Goal: Task Accomplishment & Management: Manage account settings

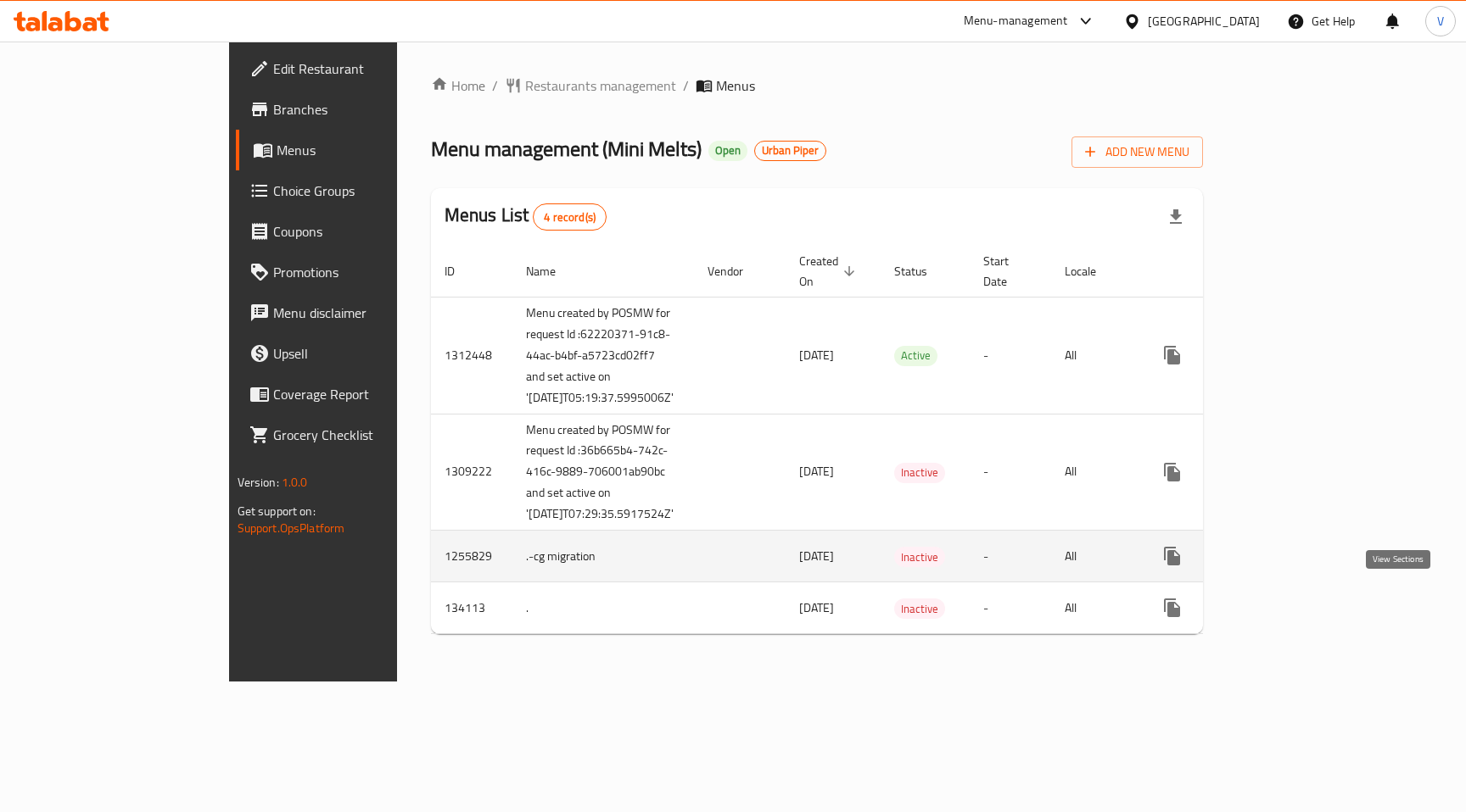
click at [1305, 567] on icon "enhanced table" at bounding box center [1294, 557] width 20 height 20
click at [1302, 566] on icon "enhanced table" at bounding box center [1294, 558] width 16 height 16
click at [1223, 568] on icon "enhanced table" at bounding box center [1213, 558] width 20 height 20
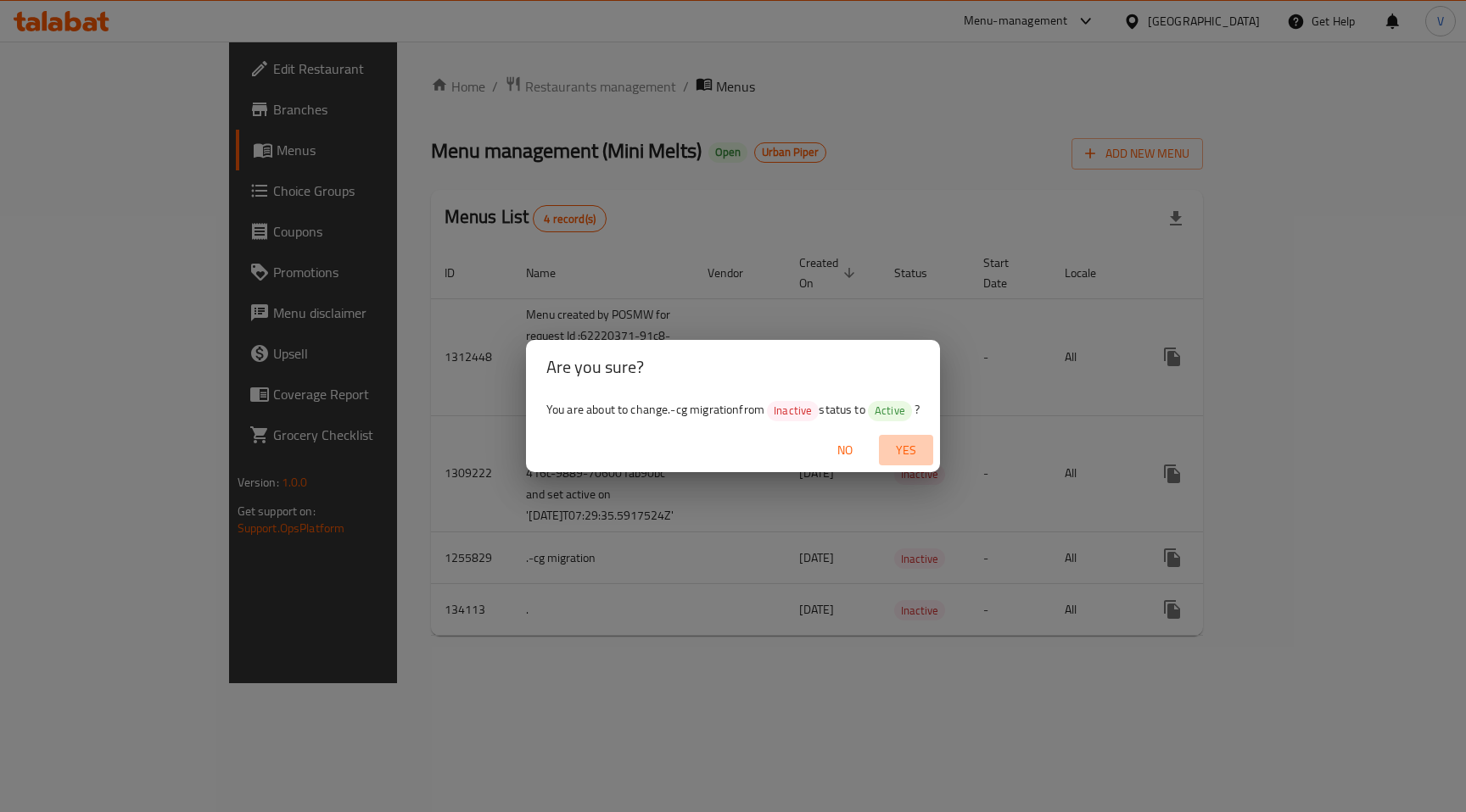
click at [916, 444] on span "Yes" at bounding box center [906, 450] width 40 height 21
